Goal: Manage account settings

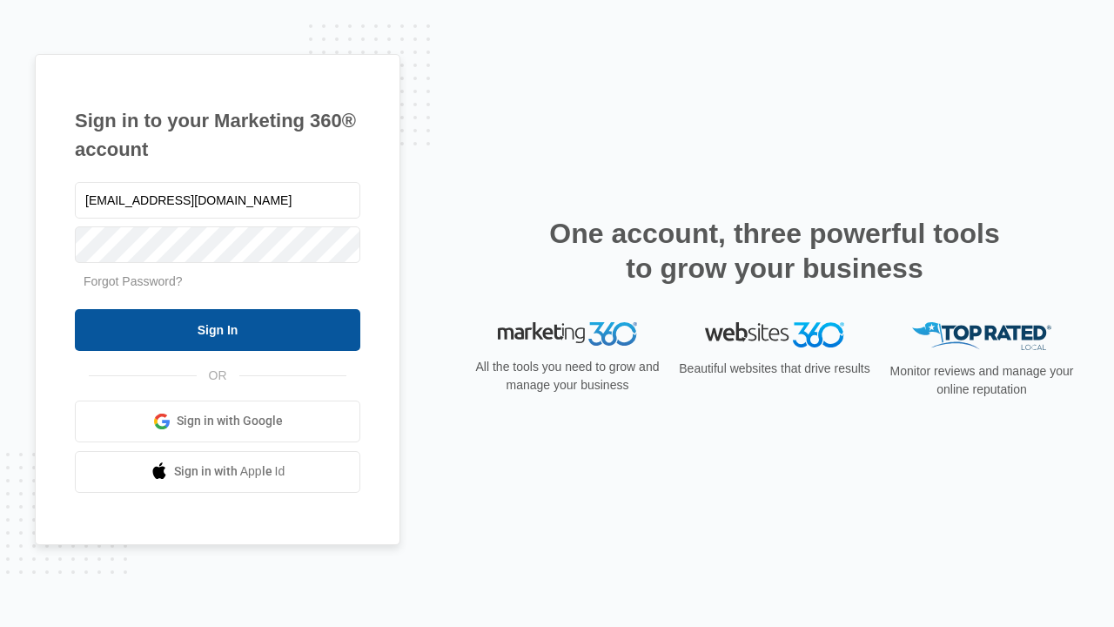
click at [218, 329] on input "Sign In" at bounding box center [217, 330] width 285 height 42
